Goal: Obtain resource: Download file/media

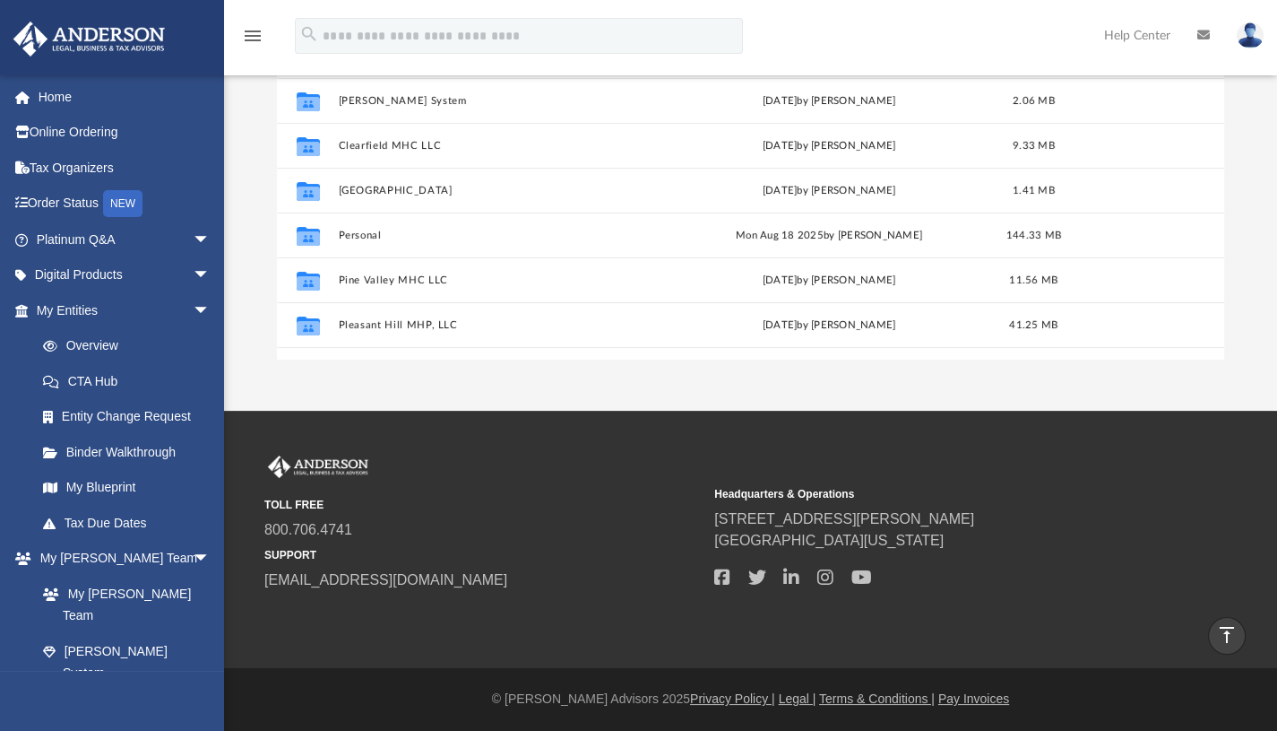
scroll to position [394, 934]
click at [124, 181] on link "Tax Organizers" at bounding box center [125, 168] width 225 height 36
click at [123, 178] on link "Tax Organizers" at bounding box center [125, 168] width 225 height 36
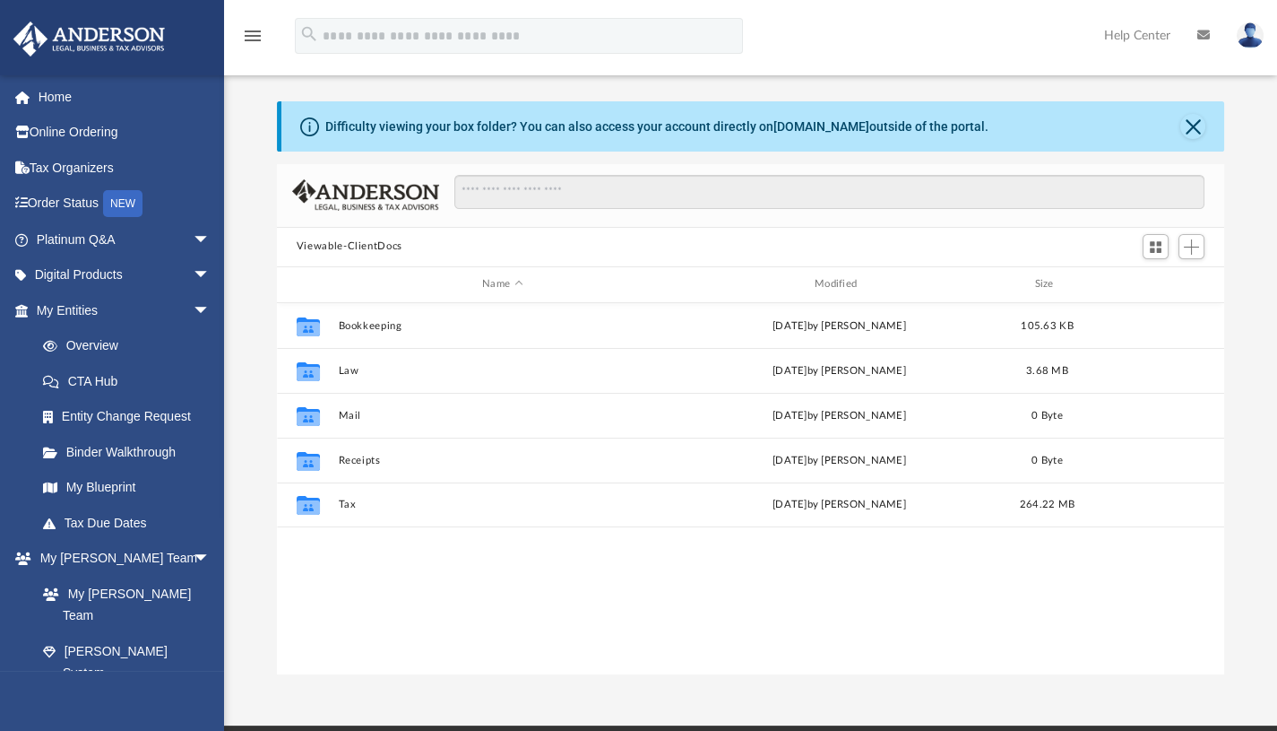
scroll to position [5, 0]
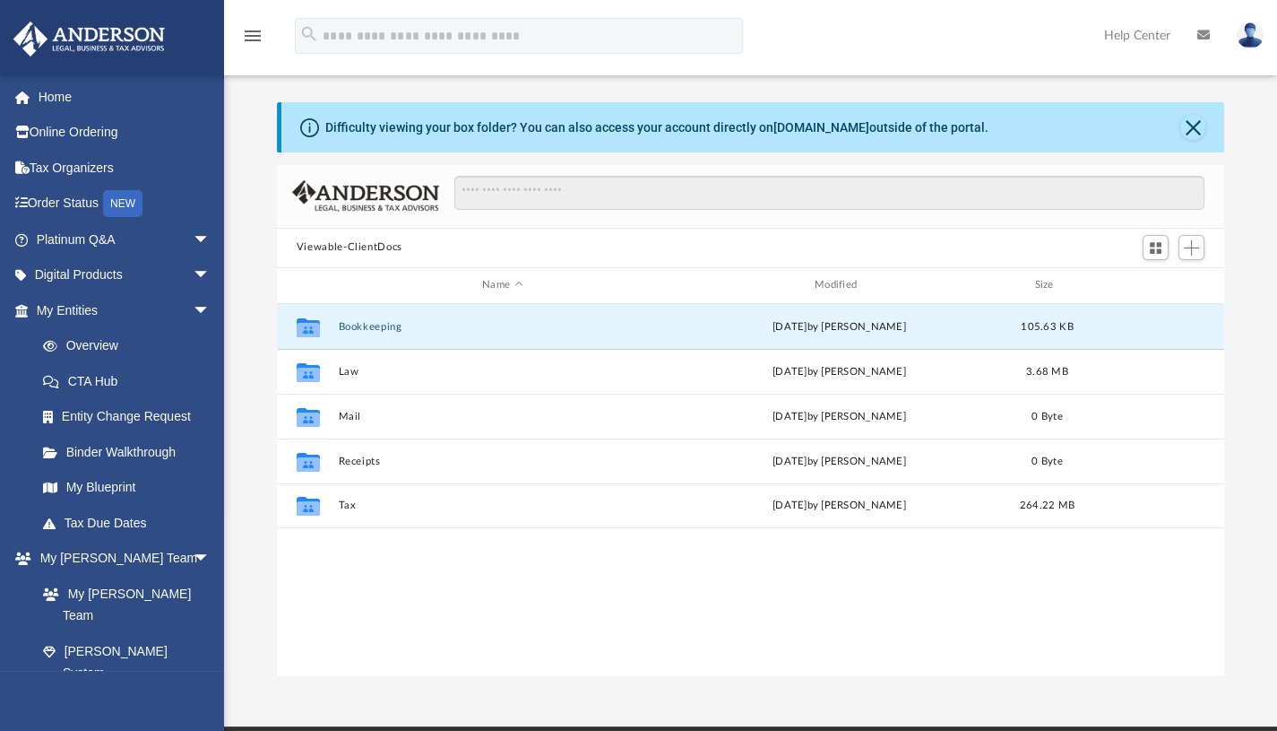
click at [360, 327] on button "Bookkeeping" at bounding box center [502, 326] width 329 height 12
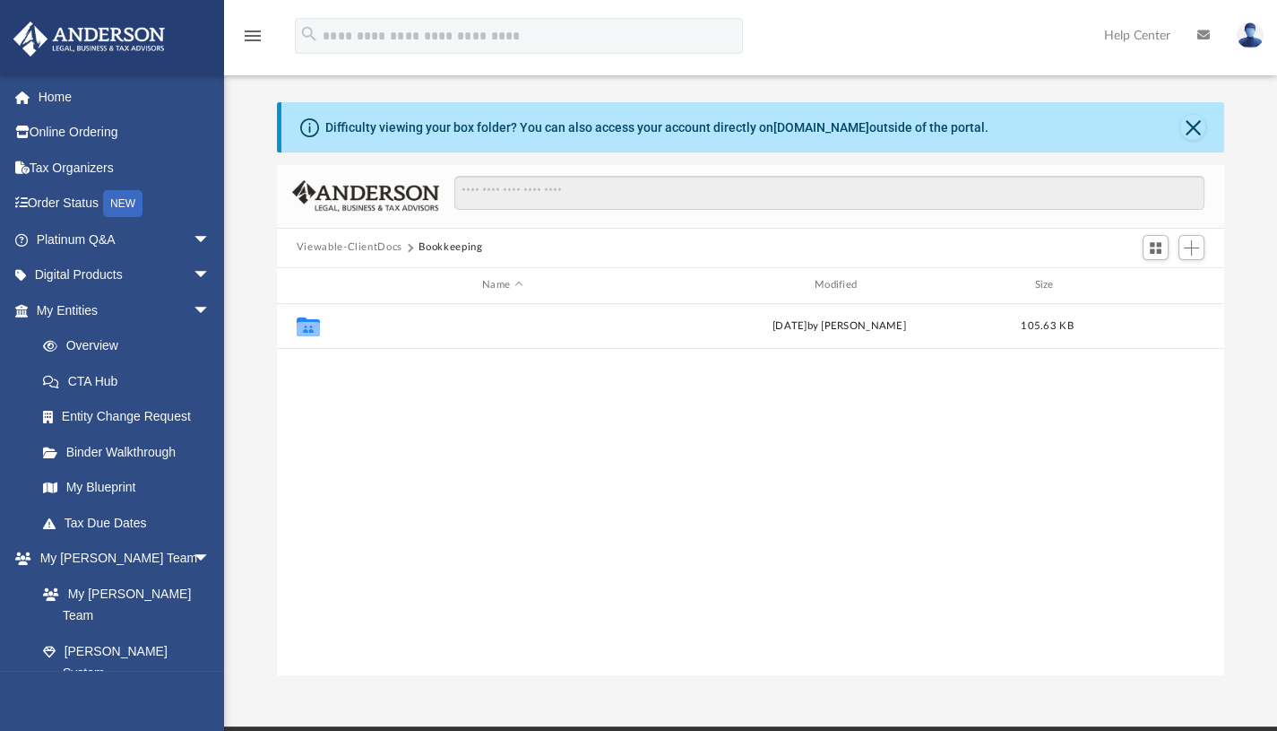
click at [366, 330] on button "2024 1099" at bounding box center [502, 326] width 329 height 12
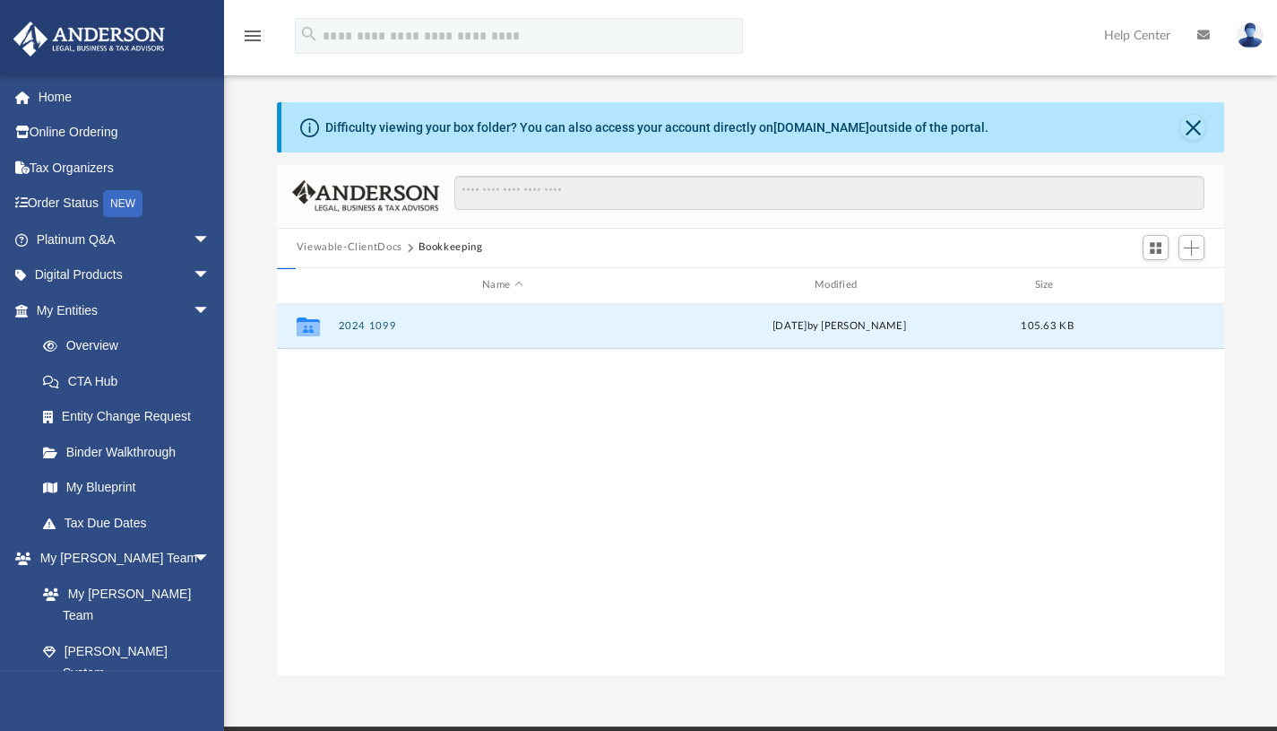
click at [366, 330] on button "2024 1099" at bounding box center [502, 326] width 329 height 12
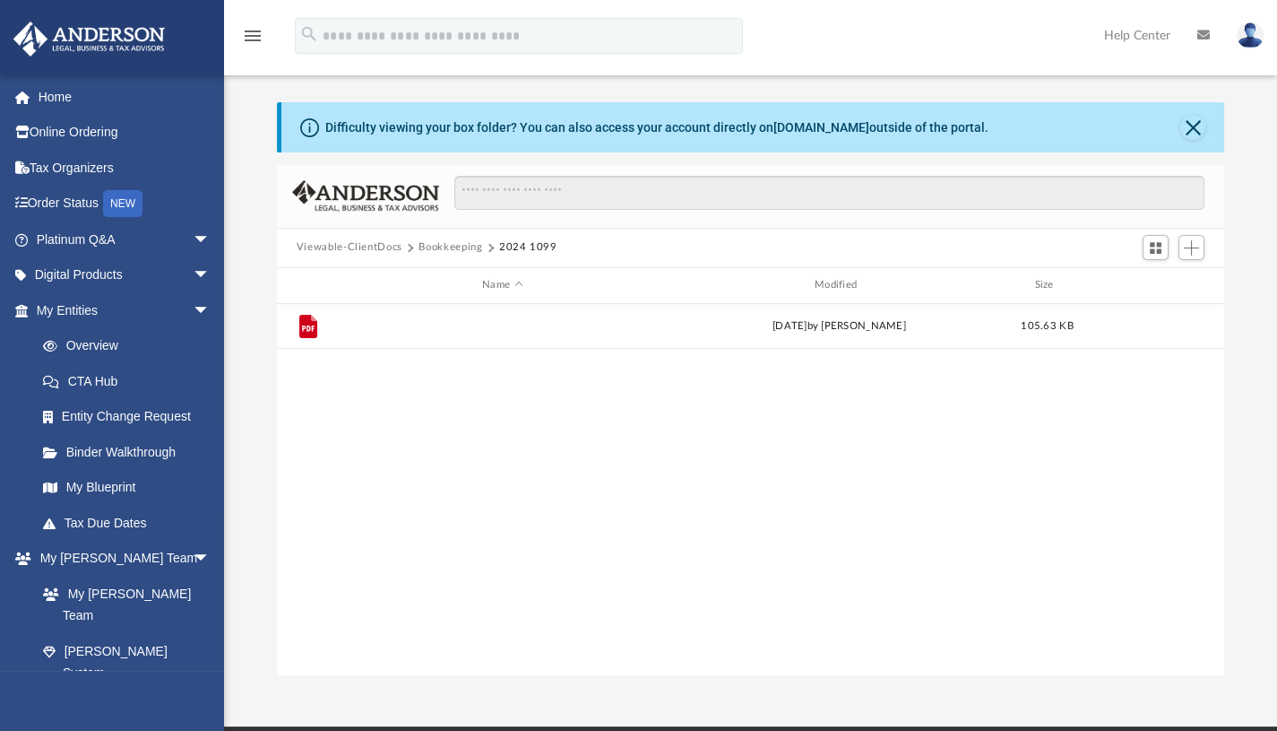
click at [399, 325] on button "2024 1099-NEC Accord Properties LLC - Liah Hariprashad.pdf" at bounding box center [502, 326] width 329 height 12
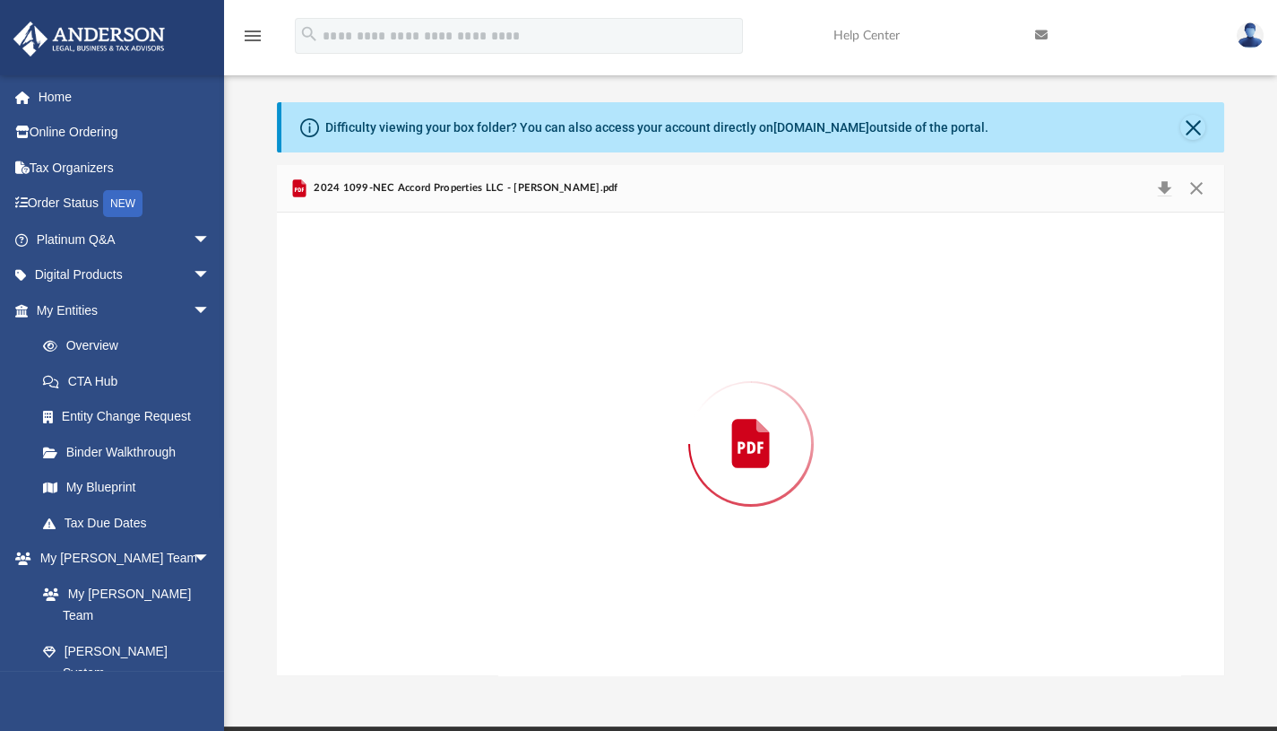
click at [399, 325] on div "Preview" at bounding box center [751, 443] width 948 height 463
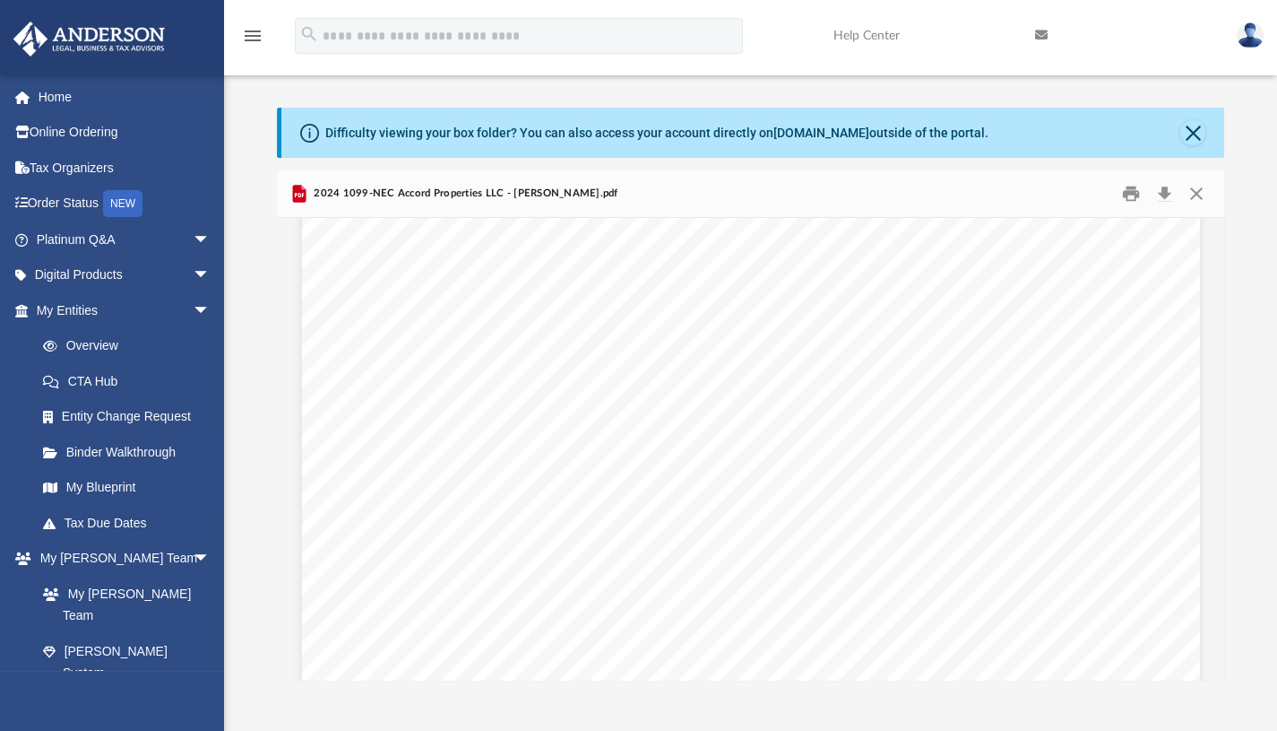
scroll to position [0, 0]
click at [721, 256] on span "☐" at bounding box center [728, 254] width 14 height 16
click at [1187, 137] on button "Close" at bounding box center [1193, 132] width 25 height 25
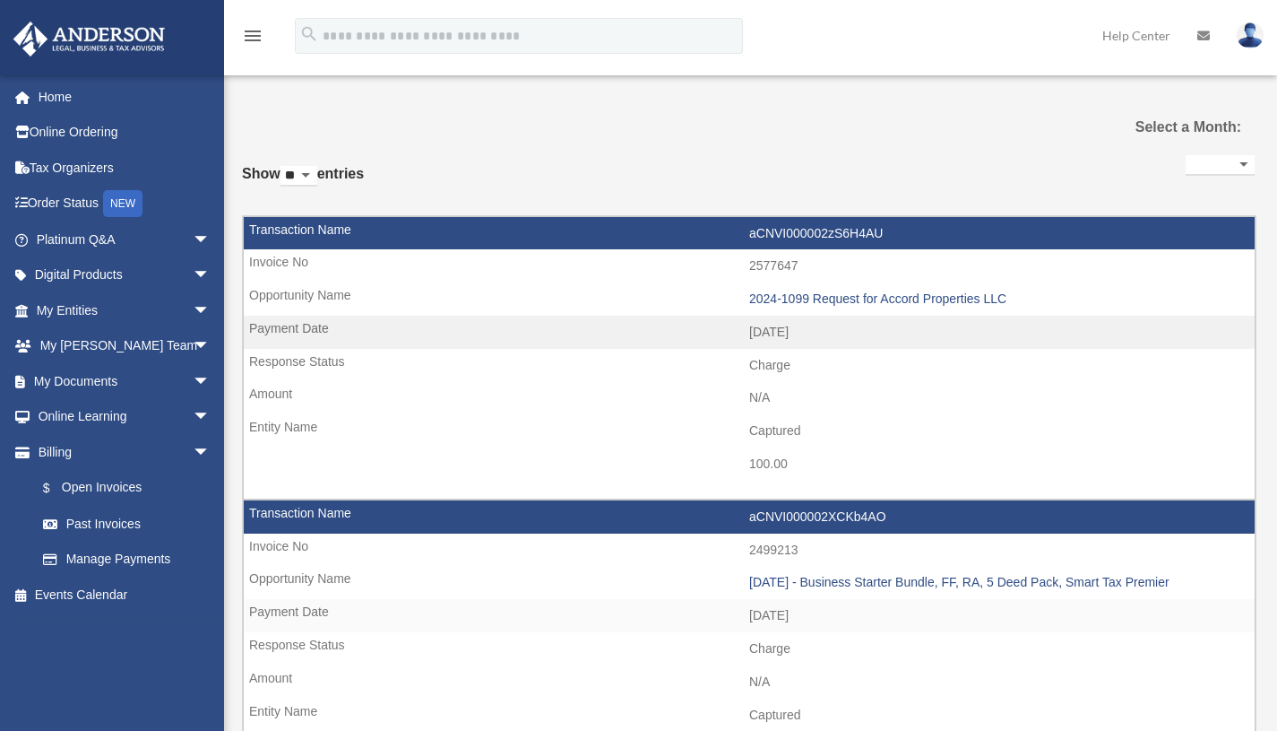
select select
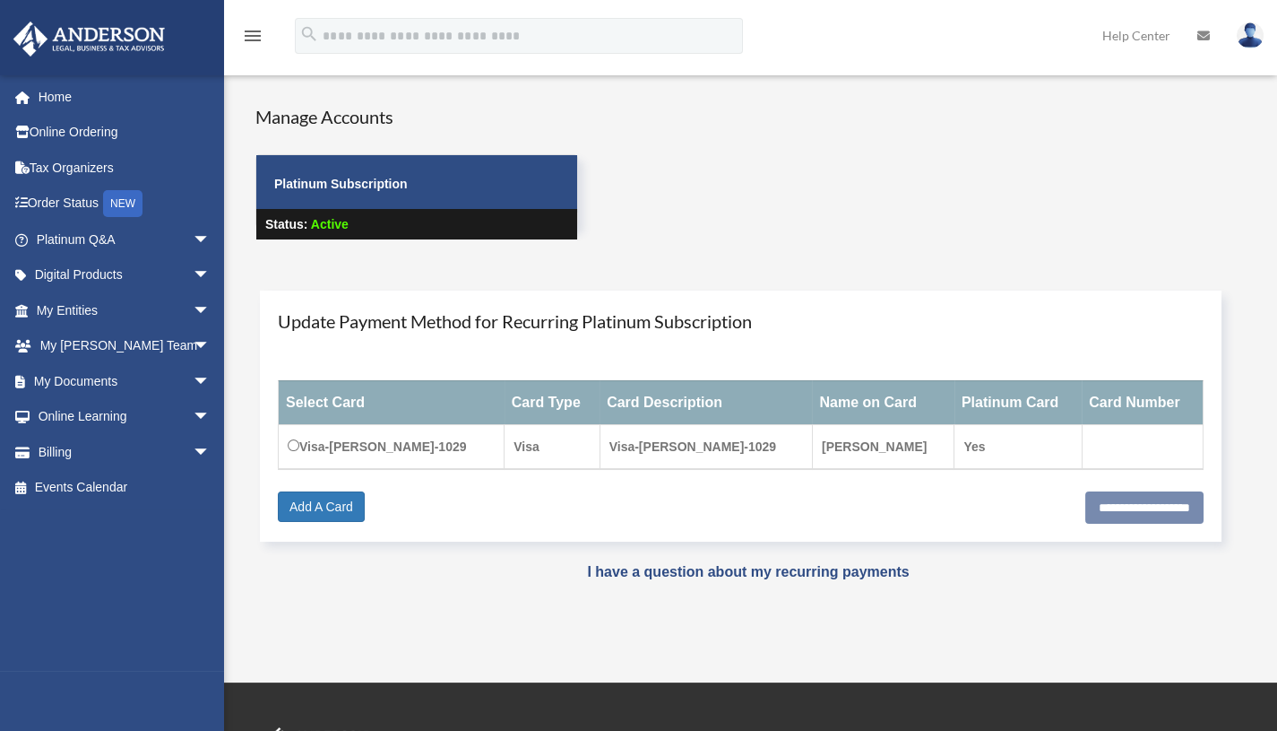
click at [75, 164] on link "Tax Organizers" at bounding box center [125, 168] width 225 height 36
